Goal: Check status: Check status

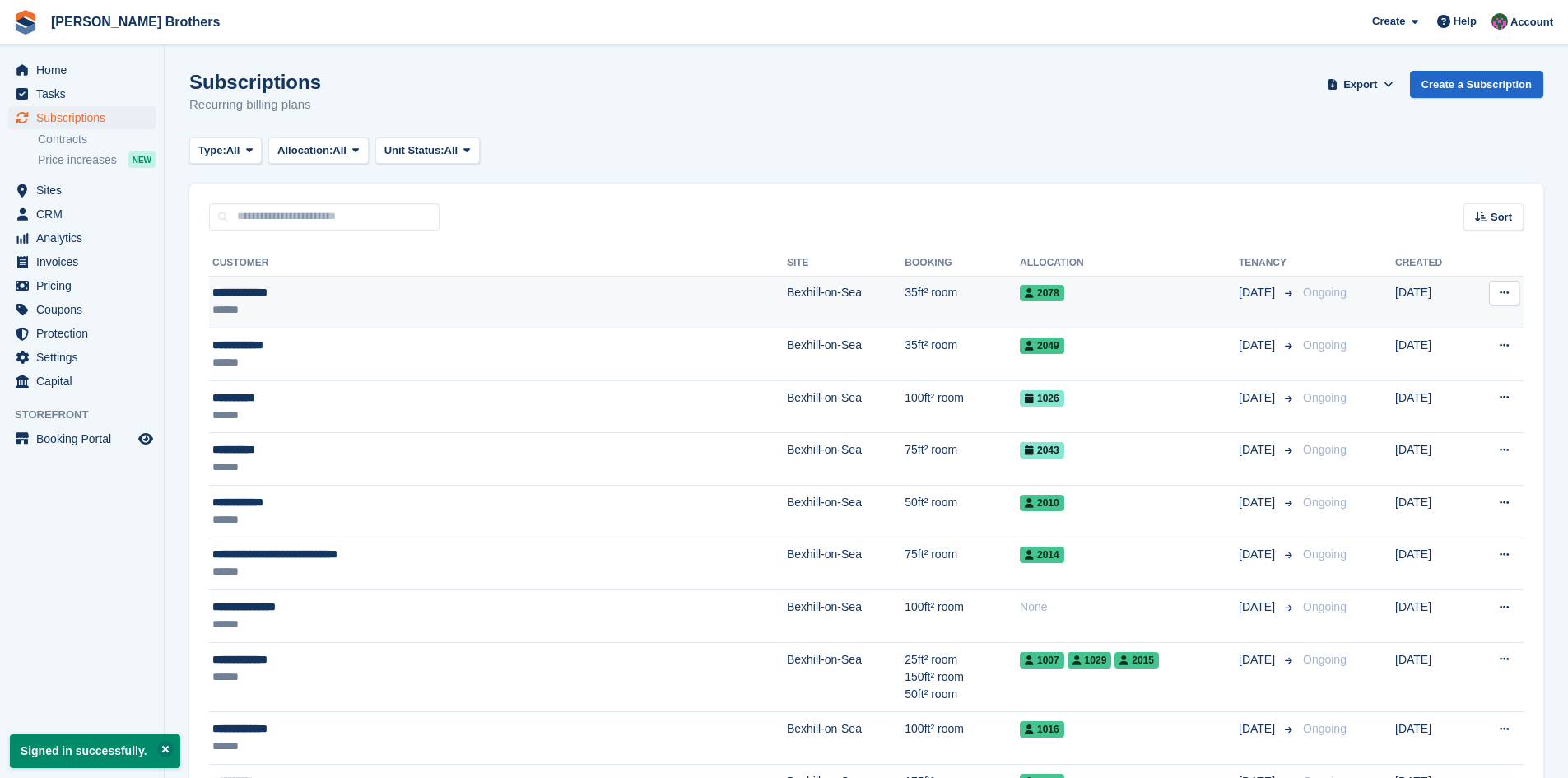
click at [268, 292] on div "**********" at bounding box center [394, 293] width 364 height 17
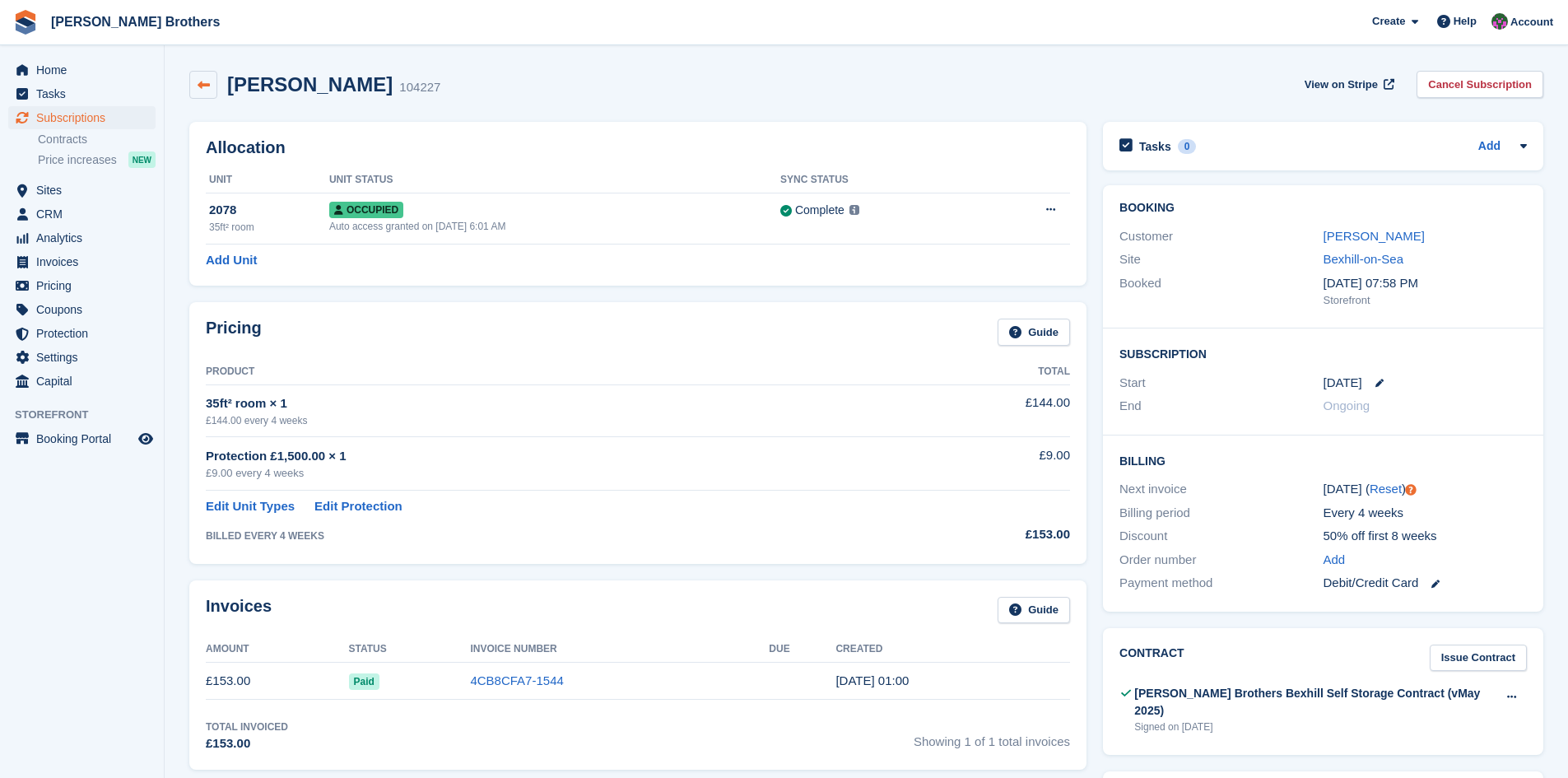
click at [200, 88] on icon at bounding box center [203, 85] width 13 height 13
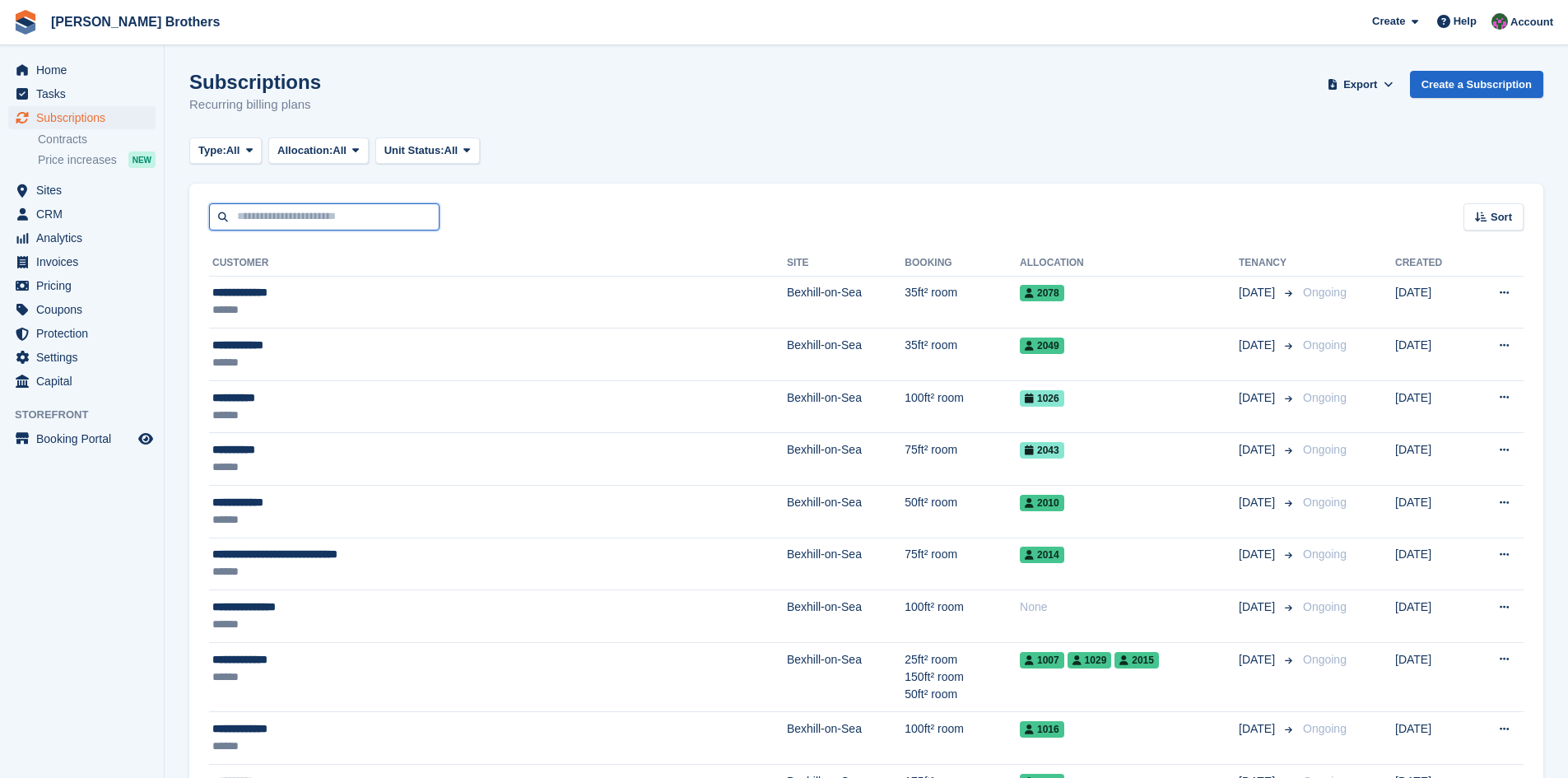
click at [258, 208] on input "text" at bounding box center [324, 216] width 231 height 27
type input "*****"
